Goal: Transaction & Acquisition: Book appointment/travel/reservation

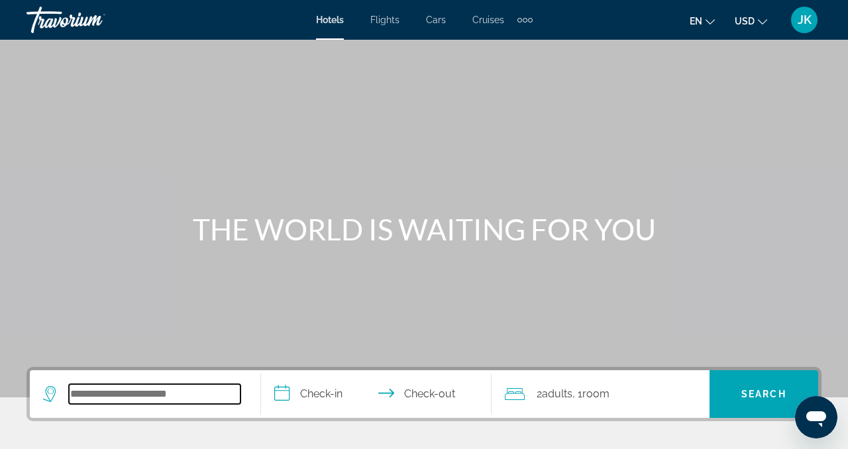
click at [201, 399] on input "Search hotel destination" at bounding box center [155, 394] width 172 height 20
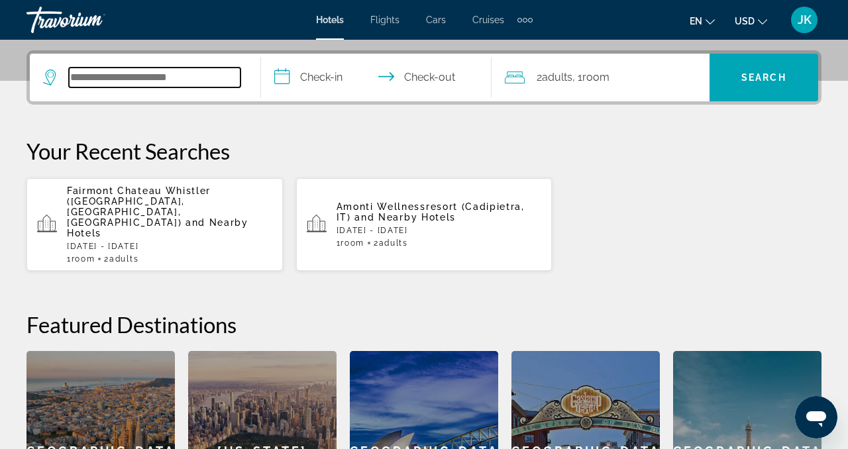
scroll to position [324, 0]
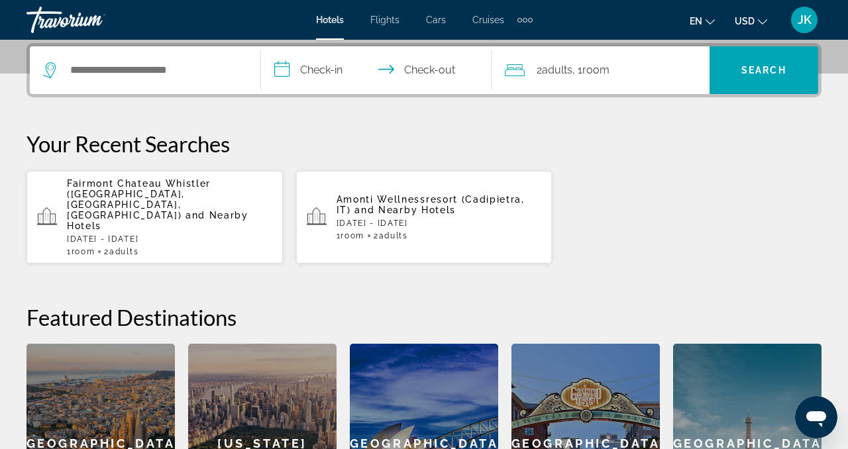
click at [172, 234] on p "[DATE] - [DATE]" at bounding box center [169, 238] width 205 height 9
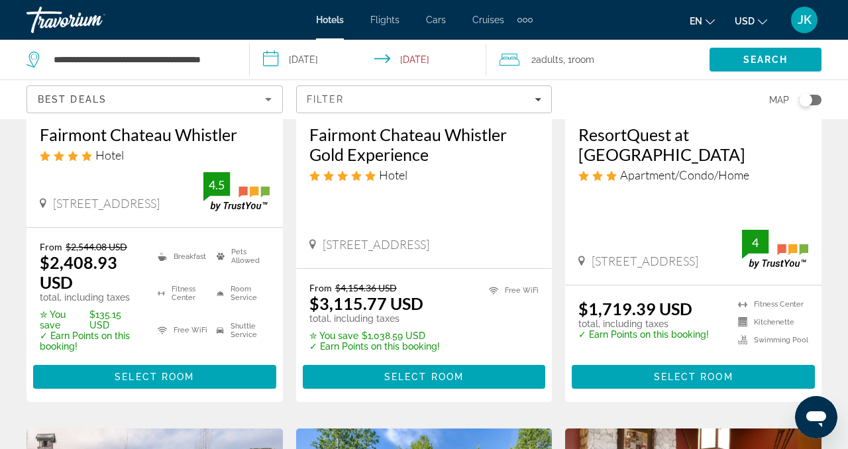
scroll to position [272, 0]
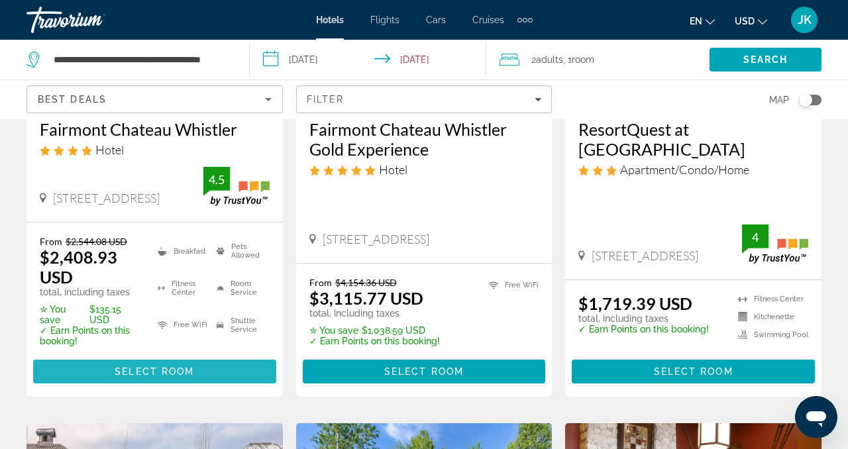
click at [211, 371] on span "Main content" at bounding box center [154, 372] width 243 height 32
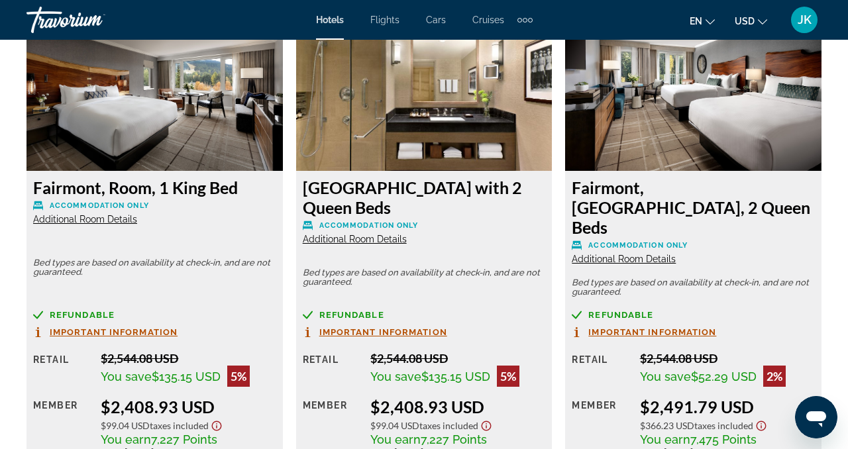
scroll to position [2104, 0]
